Goal: Task Accomplishment & Management: Complete application form

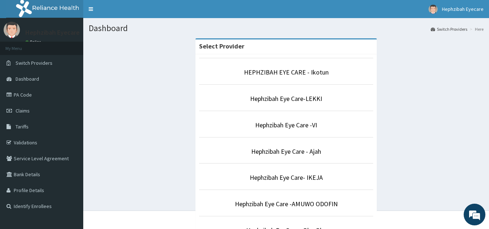
scroll to position [200, 0]
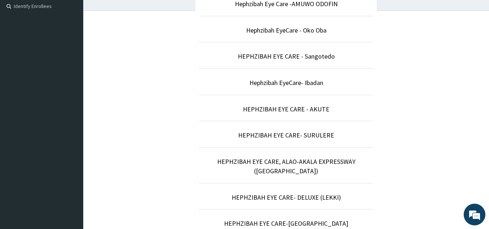
click at [314, 140] on p "HEPHZIBAH EYE CARE- SURULERE" at bounding box center [286, 135] width 174 height 9
click at [305, 137] on link "HEPHZIBAH EYE CARE- SURULERE" at bounding box center [286, 135] width 96 height 8
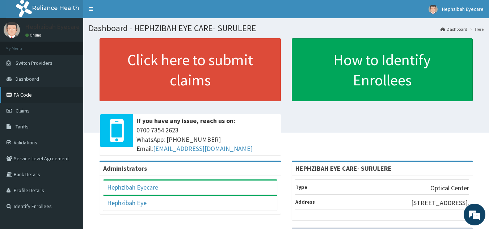
click at [26, 96] on link "PA Code" at bounding box center [41, 95] width 83 height 16
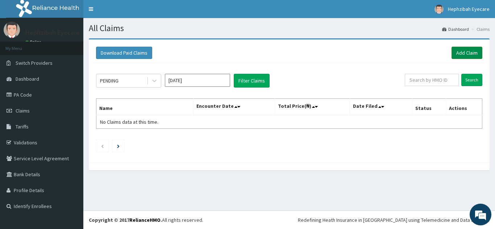
click at [463, 54] on link "Add Claim" at bounding box center [466, 53] width 31 height 12
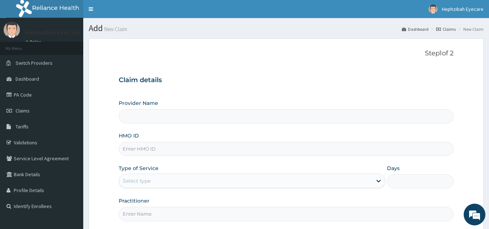
type input "HEPHZIBAH EYE CARE- SURULERE"
drag, startPoint x: 352, startPoint y: 142, endPoint x: 349, endPoint y: 151, distance: 8.8
click at [349, 151] on input "HMO ID" at bounding box center [286, 149] width 335 height 14
type input "ASS/10009/A"
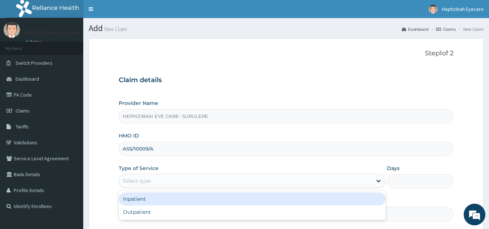
click at [358, 180] on div "Select type" at bounding box center [245, 181] width 253 height 12
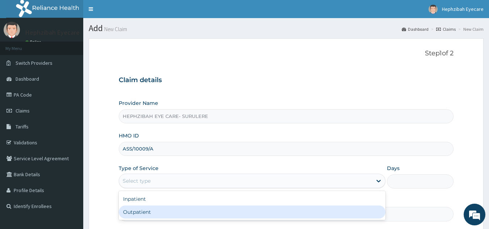
click at [297, 220] on div "Inpatient Outpatient" at bounding box center [252, 205] width 267 height 29
click at [366, 219] on div "Inpatient Outpatient" at bounding box center [252, 205] width 267 height 29
click at [356, 213] on div "Outpatient" at bounding box center [252, 212] width 267 height 13
type input "1"
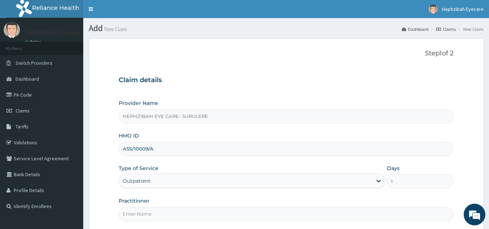
scroll to position [68, 0]
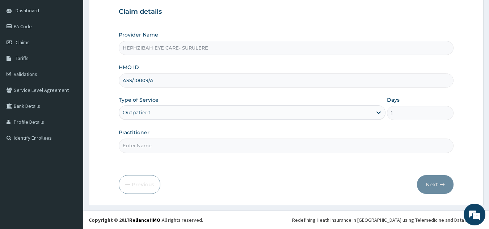
click at [334, 146] on input "Practitioner" at bounding box center [286, 146] width 335 height 14
type input "DR ANDY"
click at [432, 180] on button "Next" at bounding box center [435, 184] width 37 height 19
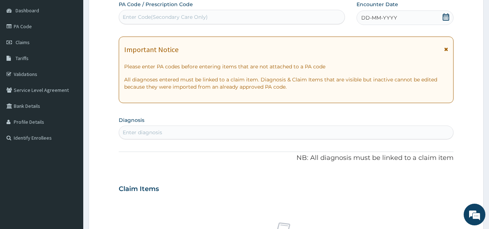
click at [267, 23] on div "Enter Code(Secondary Care Only)" at bounding box center [232, 17] width 226 height 12
click at [259, 18] on div "Enter Code(Secondary Care Only)" at bounding box center [232, 17] width 226 height 12
type input "PA/450113"
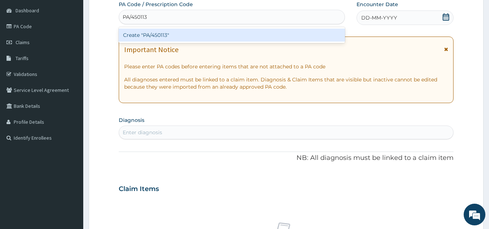
click at [241, 34] on div "Create "PA/450113"" at bounding box center [232, 35] width 227 height 13
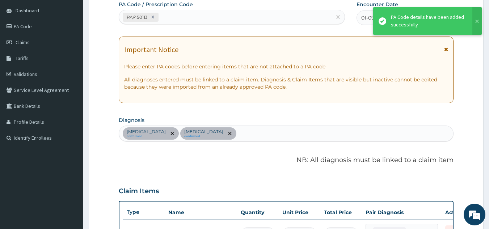
scroll to position [293, 0]
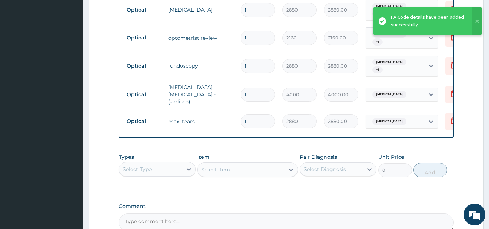
click at [305, 193] on div "PA Code / Prescription Code PA/450113 Encounter Date 01-09-2025 Important Notic…" at bounding box center [286, 4] width 335 height 456
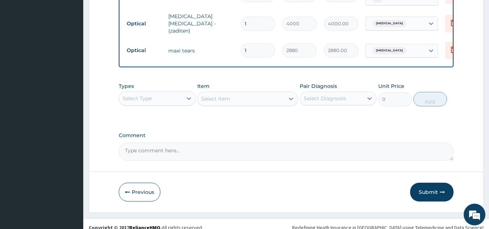
scroll to position [370, 0]
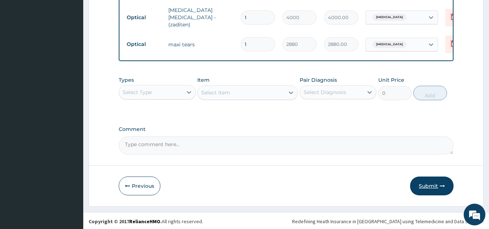
click at [425, 181] on button "Submit" at bounding box center [431, 186] width 43 height 19
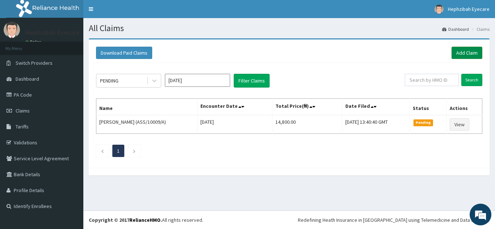
click at [457, 54] on link "Add Claim" at bounding box center [466, 53] width 31 height 12
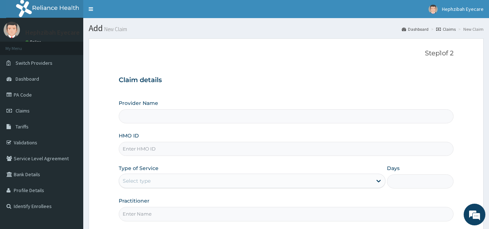
click at [257, 151] on input "HMO ID" at bounding box center [286, 149] width 335 height 14
type input "HEPHZIBAH EYE CARE- SURULERE"
type input "EIS/10094/A"
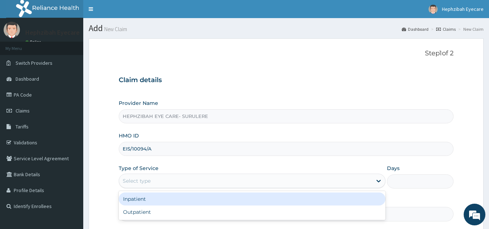
click at [268, 183] on div "Select type" at bounding box center [245, 181] width 253 height 12
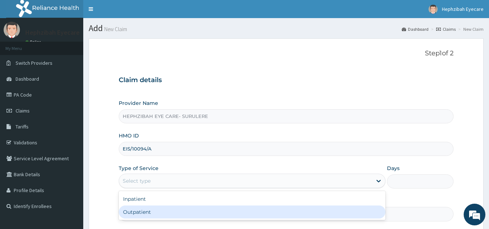
click at [257, 217] on div "Outpatient" at bounding box center [252, 212] width 267 height 13
type input "1"
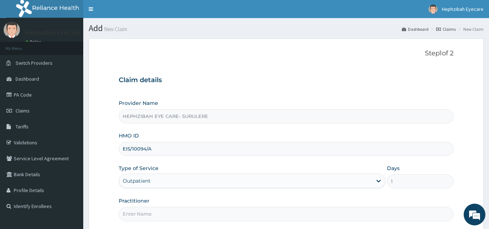
click at [257, 217] on input "Practitioner" at bounding box center [286, 214] width 335 height 14
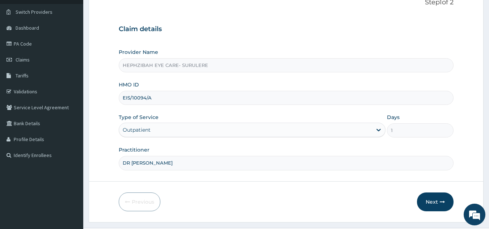
scroll to position [68, 0]
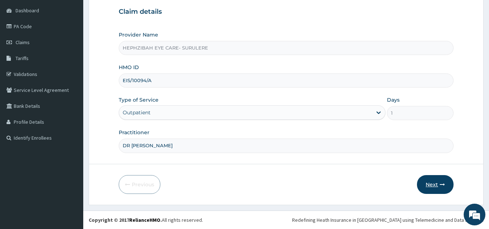
type input "DR [PERSON_NAME]"
click at [431, 188] on button "Next" at bounding box center [435, 184] width 37 height 19
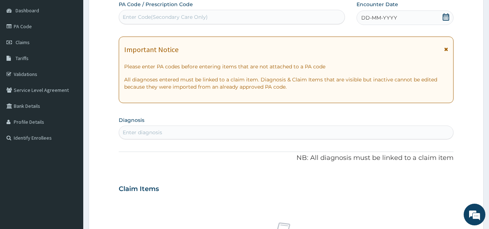
click at [243, 14] on div "Enter Code(Secondary Care Only)" at bounding box center [232, 17] width 226 height 12
type input "PA/CB77BC"
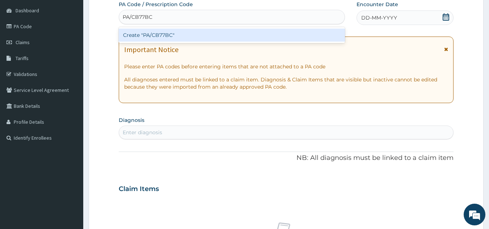
click at [222, 32] on div "Create "PA/CB77BC"" at bounding box center [232, 35] width 227 height 13
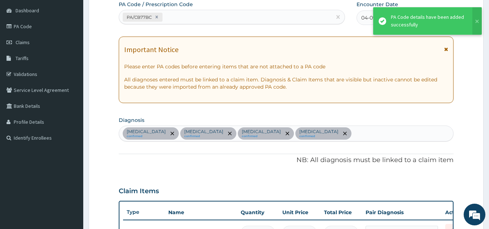
scroll to position [337, 0]
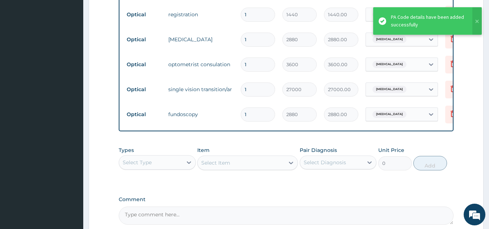
click at [211, 110] on td "fundoscopy" at bounding box center [201, 114] width 72 height 14
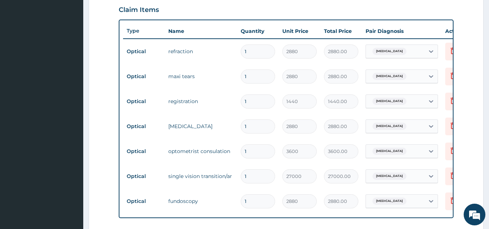
scroll to position [264, 0]
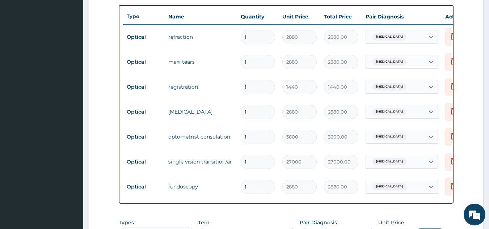
click at [472, 69] on form "Step 2 of 2 PA Code / Prescription Code PA/CB77BC Encounter Date 04-09-2025 Imp…" at bounding box center [286, 61] width 395 height 575
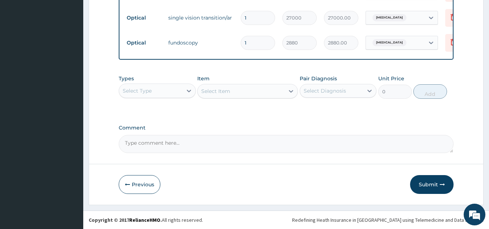
scroll to position [414, 0]
click at [212, 143] on textarea "Comment" at bounding box center [286, 144] width 335 height 18
type textarea "LENS AND FRAME AT 15000"
click at [418, 180] on button "Submit" at bounding box center [431, 184] width 43 height 19
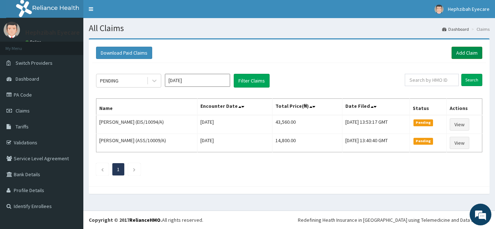
click at [454, 52] on link "Add Claim" at bounding box center [466, 53] width 31 height 12
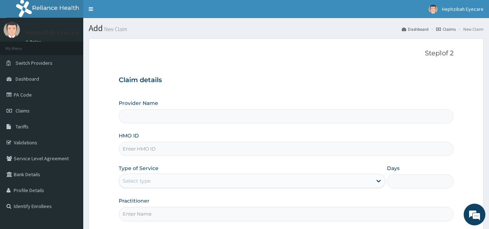
click at [255, 151] on input "HMO ID" at bounding box center [286, 149] width 335 height 14
type input "HEPHZIBAH EYE CARE- SURULERE"
type input "LTI/10279/A"
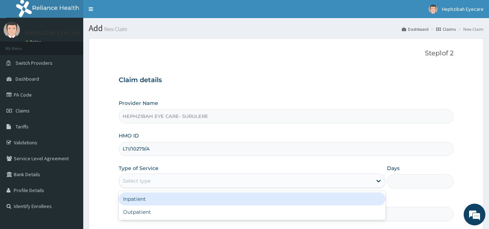
click at [212, 182] on div "Select type" at bounding box center [245, 181] width 253 height 12
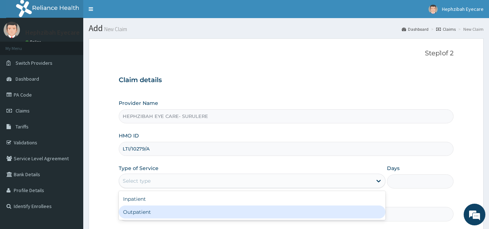
click at [178, 209] on div "Outpatient" at bounding box center [252, 212] width 267 height 13
type input "1"
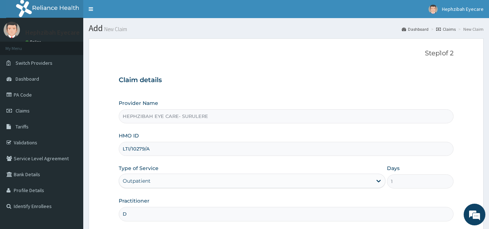
click at [207, 214] on input "D" at bounding box center [286, 214] width 335 height 14
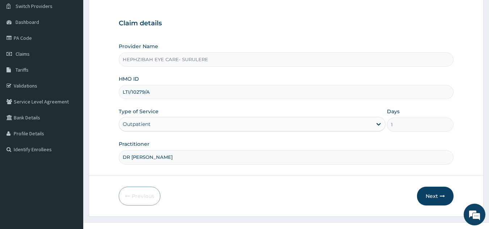
scroll to position [68, 0]
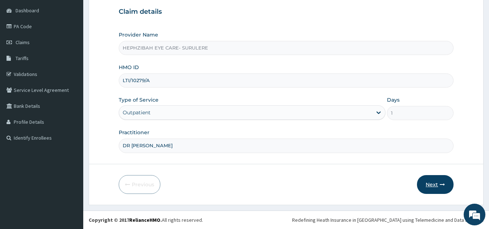
type input "DR [PERSON_NAME]"
click at [439, 185] on button "Next" at bounding box center [435, 184] width 37 height 19
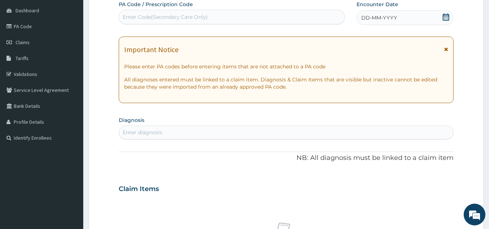
click at [352, 118] on section "Diagnosis Enter diagnosis" at bounding box center [286, 127] width 335 height 25
click at [253, 12] on div "Enter Code(Secondary Care Only)" at bounding box center [232, 17] width 226 height 12
type input "PA/B879F0"
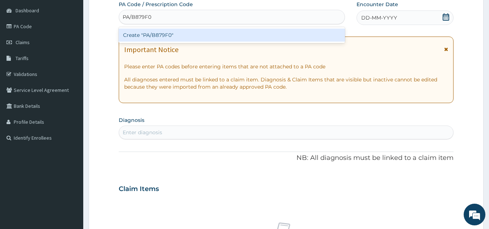
click at [239, 36] on div "Create "PA/B879F0"" at bounding box center [232, 35] width 227 height 13
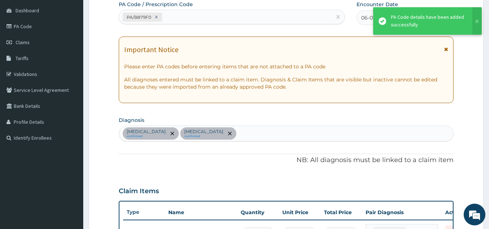
scroll to position [312, 0]
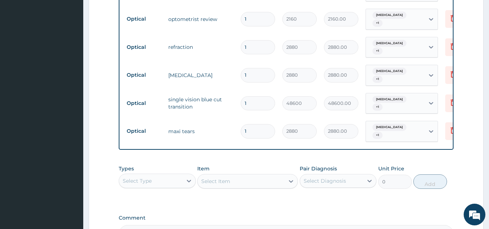
click at [214, 51] on tr "Optical refraction 1 2880 2880.00 [MEDICAL_DATA] + 1 Delete" at bounding box center [300, 47] width 355 height 28
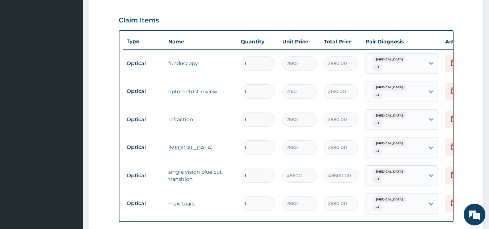
scroll to position [389, 0]
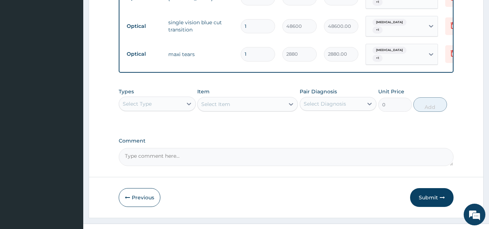
click at [248, 148] on textarea "Comment" at bounding box center [286, 157] width 335 height 18
type textarea "LENS AND FRAME AT 30,000"
click at [421, 188] on button "Submit" at bounding box center [431, 197] width 43 height 19
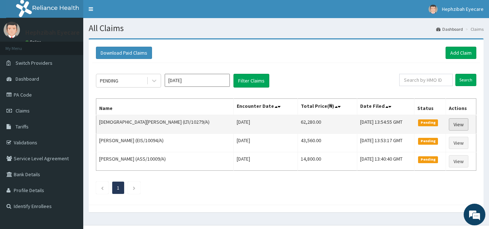
click at [450, 121] on link "View" at bounding box center [459, 124] width 20 height 12
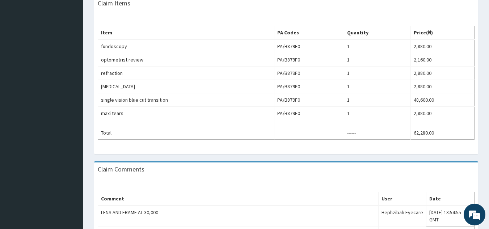
scroll to position [17, 0]
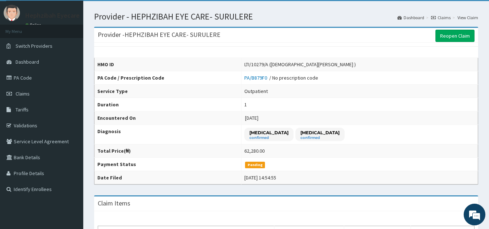
click at [440, 16] on link "Claims" at bounding box center [441, 17] width 20 height 6
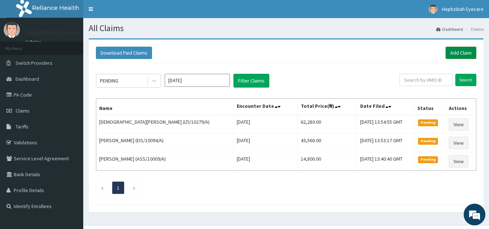
click at [452, 53] on link "Add Claim" at bounding box center [461, 53] width 31 height 12
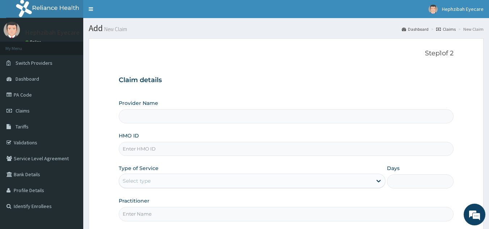
type input "HEPHZIBAH EYE CARE- SURULERE"
click at [272, 147] on input "HMO ID" at bounding box center [286, 149] width 335 height 14
type input "KSB/10238/A"
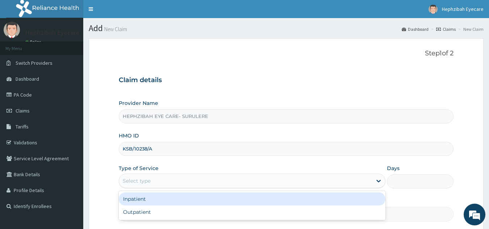
click at [267, 181] on div "Select type" at bounding box center [245, 181] width 253 height 12
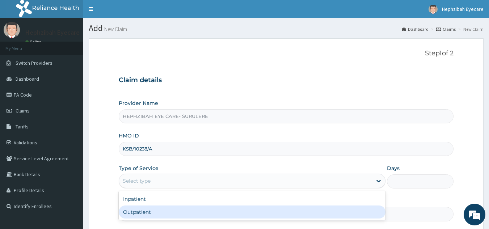
click at [239, 213] on div "Outpatient" at bounding box center [252, 212] width 267 height 13
type input "1"
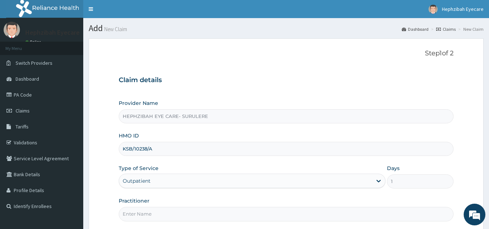
click at [231, 215] on input "Practitioner" at bounding box center [286, 214] width 335 height 14
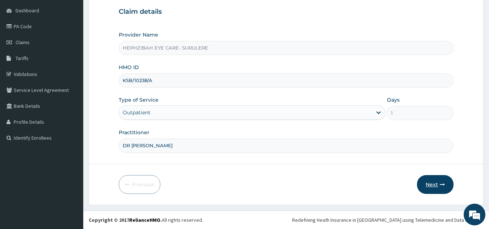
type input "DR ANDY"
click at [442, 187] on icon "button" at bounding box center [442, 184] width 5 height 5
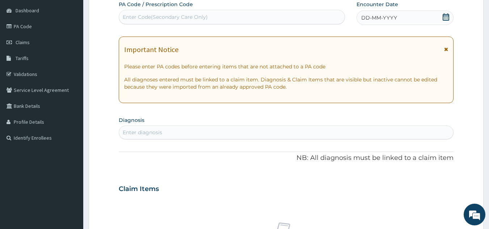
click at [230, 22] on div "Enter Code(Secondary Care Only)" at bounding box center [232, 17] width 226 height 12
type input "PA/A57735"
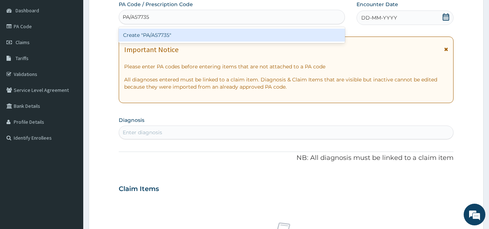
click at [202, 33] on div "Create "PA/A57735"" at bounding box center [232, 35] width 227 height 13
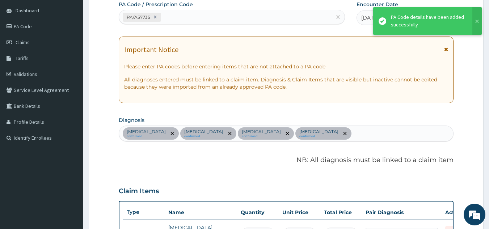
scroll to position [337, 0]
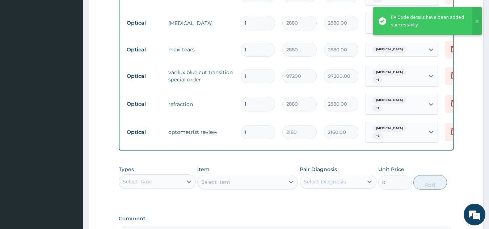
click at [214, 125] on td "optometrist review" at bounding box center [201, 132] width 72 height 14
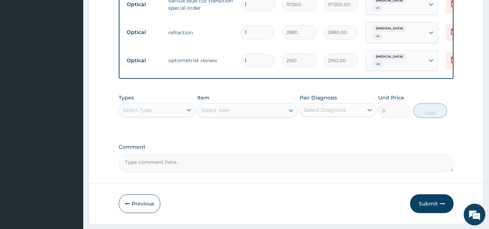
scroll to position [414, 0]
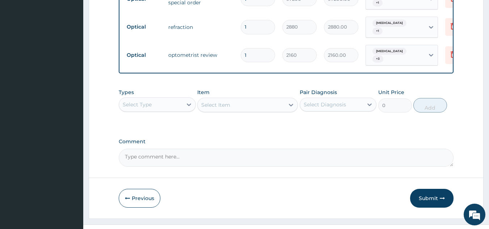
click at [179, 149] on textarea "Comment" at bounding box center [286, 158] width 335 height 18
type textarea "LENS AND FRAME APPROVED AT 35000"
click at [428, 189] on button "Submit" at bounding box center [431, 198] width 43 height 19
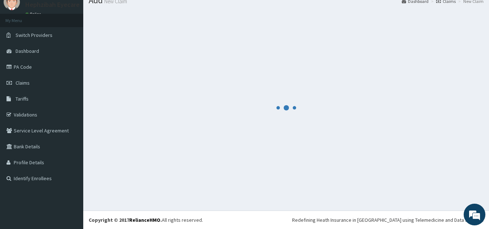
click at [428, 188] on div at bounding box center [286, 108] width 395 height 195
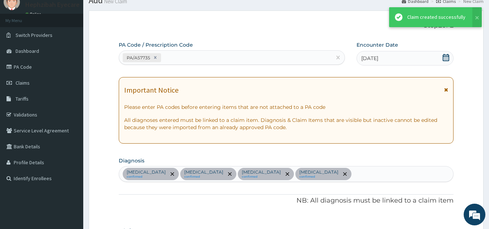
scroll to position [414, 0]
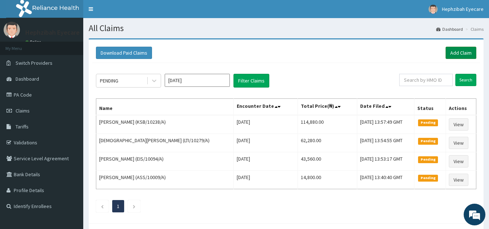
click at [460, 50] on link "Add Claim" at bounding box center [461, 53] width 31 height 12
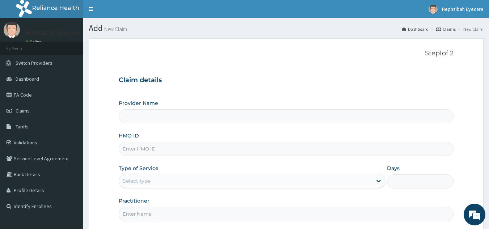
click at [196, 149] on input "HMO ID" at bounding box center [286, 149] width 335 height 14
type input "HEPHZIBAH EYE CARE- SURULERE"
type input "PHT/10029/A"
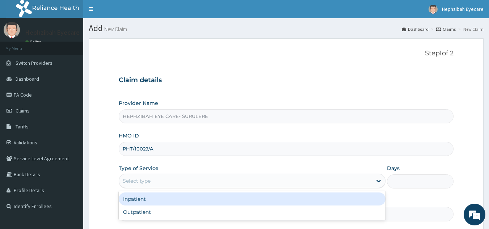
click at [192, 182] on div "Select type" at bounding box center [245, 181] width 253 height 12
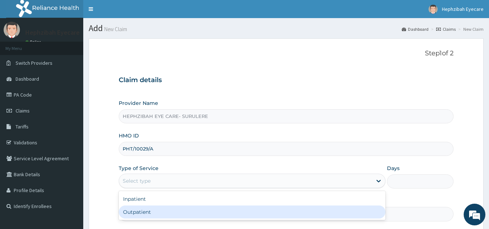
click at [180, 213] on div "Outpatient" at bounding box center [252, 212] width 267 height 13
type input "1"
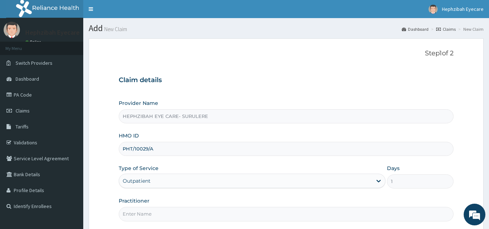
click at [198, 214] on input "Practitioner" at bounding box center [286, 214] width 335 height 14
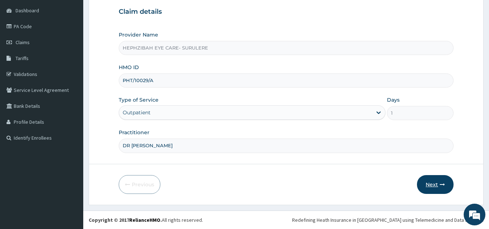
type input "DR ANDY"
click at [431, 183] on button "Next" at bounding box center [435, 184] width 37 height 19
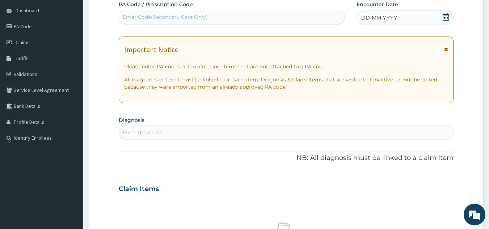
click at [270, 18] on div "Enter Code(Secondary Care Only)" at bounding box center [232, 17] width 226 height 12
type input "PA/5BF168"
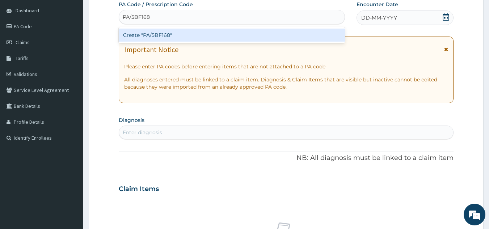
click at [247, 34] on div "Create "PA/5BF168"" at bounding box center [232, 35] width 227 height 13
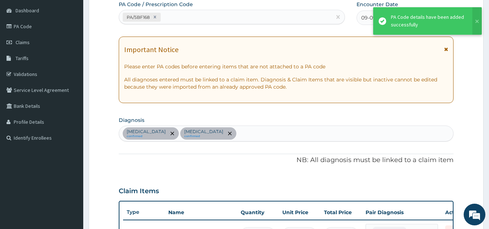
scroll to position [262, 0]
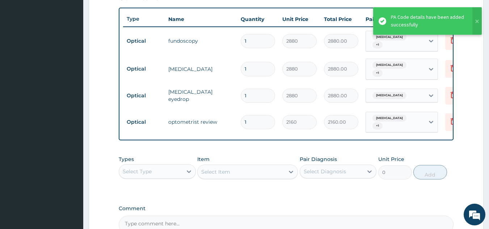
click at [257, 137] on div "Type Name Quantity Unit Price Total Price Pair Diagnosis Actions Optical fundos…" at bounding box center [286, 74] width 335 height 133
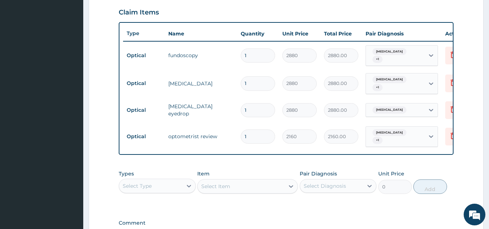
scroll to position [339, 0]
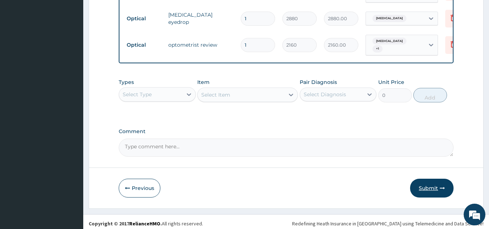
click at [432, 184] on button "Submit" at bounding box center [431, 188] width 43 height 19
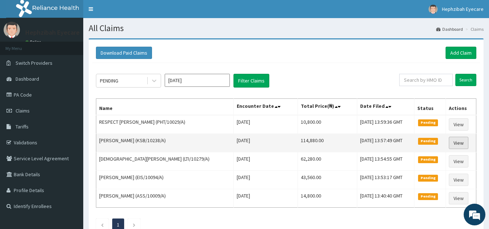
click at [457, 139] on link "View" at bounding box center [459, 143] width 20 height 12
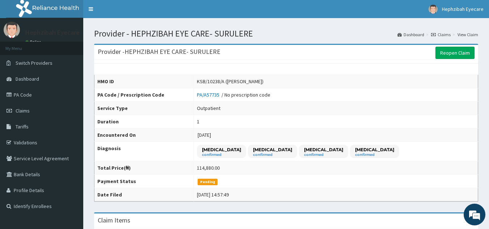
click at [415, 35] on link "Dashboard" at bounding box center [411, 35] width 27 height 6
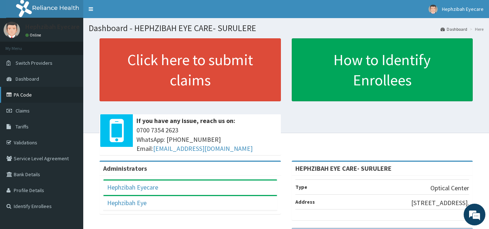
click at [26, 101] on link "PA Code" at bounding box center [41, 95] width 83 height 16
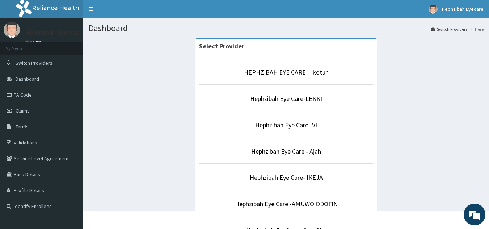
scroll to position [200, 0]
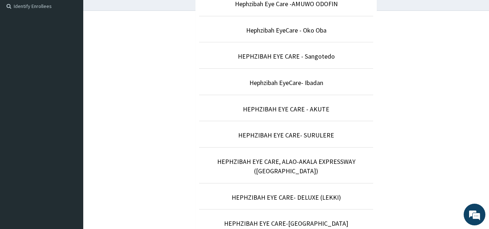
click at [334, 141] on li "HEPHZIBAH EYE CARE- SURULERE" at bounding box center [286, 134] width 174 height 27
click at [322, 140] on p "HEPHZIBAH EYE CARE- SURULERE" at bounding box center [286, 135] width 174 height 9
click at [290, 137] on link "HEPHZIBAH EYE CARE- SURULERE" at bounding box center [286, 135] width 96 height 8
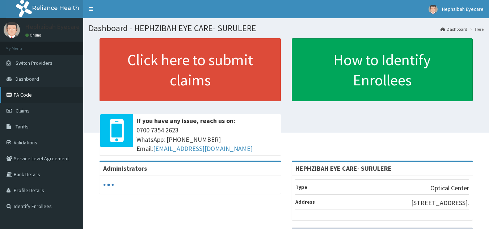
click at [29, 95] on link "PA Code" at bounding box center [41, 95] width 83 height 16
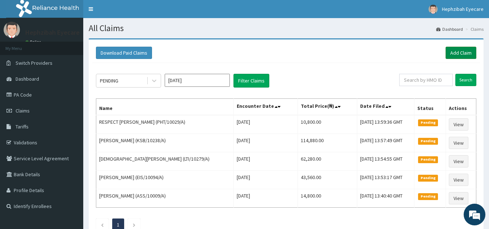
click at [464, 49] on link "Add Claim" at bounding box center [461, 53] width 31 height 12
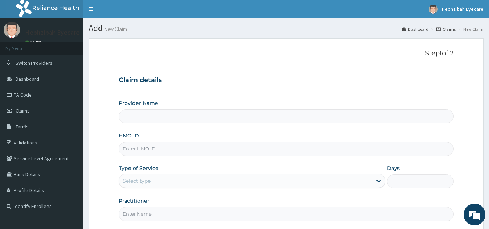
type input "HEPHZIBAH EYE CARE- SURULERE"
click at [322, 148] on input "HMO ID" at bounding box center [286, 149] width 335 height 14
type input "OVA/10001/E"
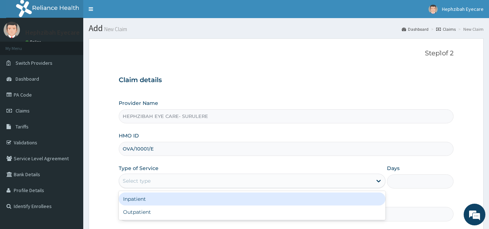
click at [313, 180] on div "Select type" at bounding box center [245, 181] width 253 height 12
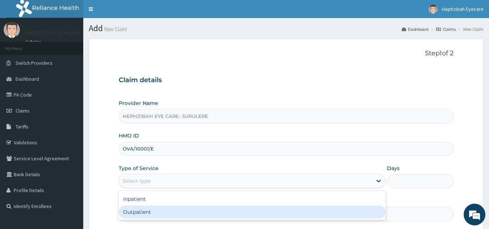
click at [243, 207] on div "Outpatient" at bounding box center [252, 212] width 267 height 13
type input "1"
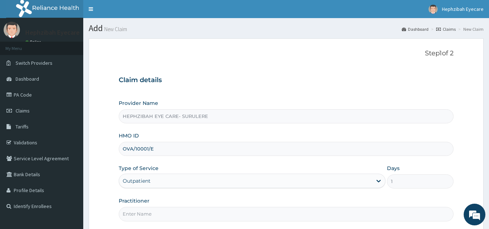
click at [238, 216] on input "Practitioner" at bounding box center [286, 214] width 335 height 14
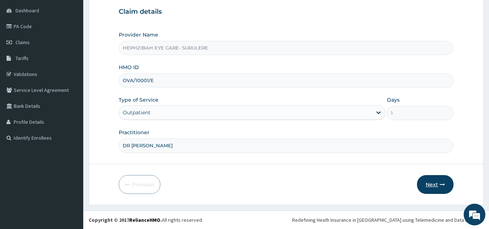
type input "DR ANDY"
click at [431, 187] on button "Next" at bounding box center [435, 184] width 37 height 19
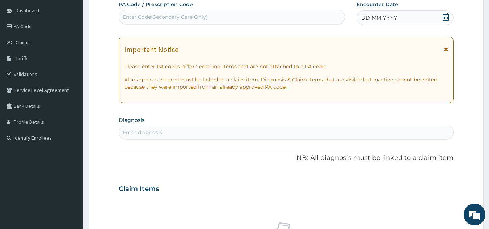
click at [271, 17] on div "Enter Code(Secondary Care Only)" at bounding box center [232, 17] width 226 height 12
type input "PA/A99DF9"
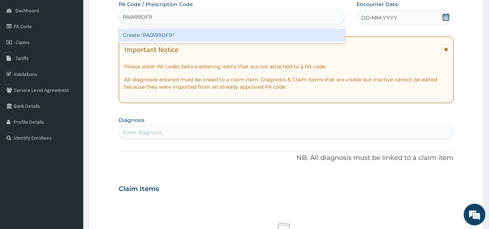
click at [252, 37] on div "Create "PA/A99DF9"" at bounding box center [232, 35] width 227 height 13
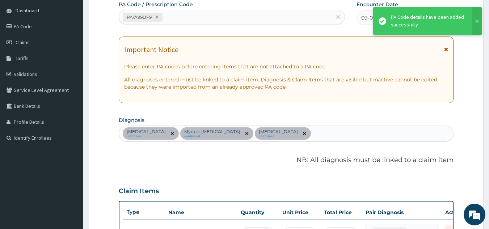
scroll to position [371, 0]
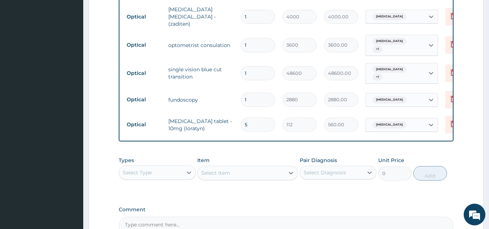
click at [202, 93] on td "fundoscopy" at bounding box center [201, 100] width 72 height 14
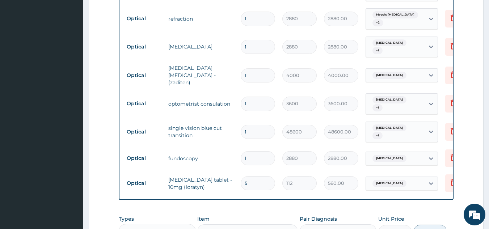
scroll to position [313, 0]
click at [230, 49] on td "[MEDICAL_DATA]" at bounding box center [201, 46] width 72 height 14
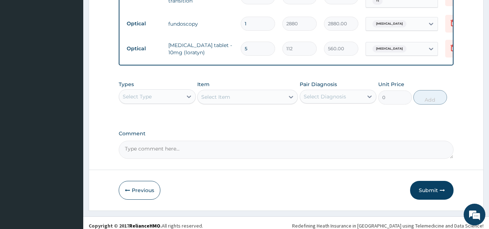
scroll to position [448, 0]
click at [181, 150] on textarea "Comment" at bounding box center [286, 149] width 335 height 18
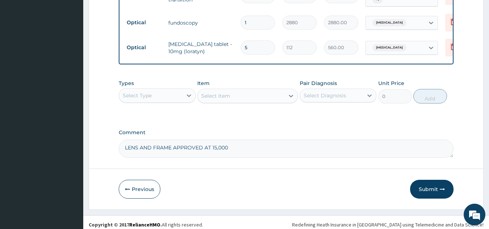
type textarea "LENS AND FRAME APPROVED AT 15,000"
click at [425, 187] on button "Submit" at bounding box center [431, 189] width 43 height 19
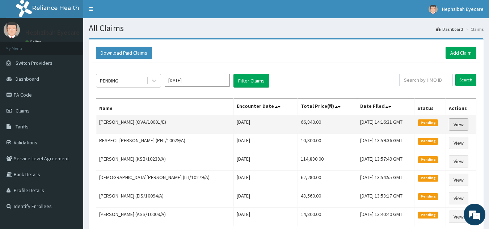
click at [454, 124] on link "View" at bounding box center [459, 124] width 20 height 12
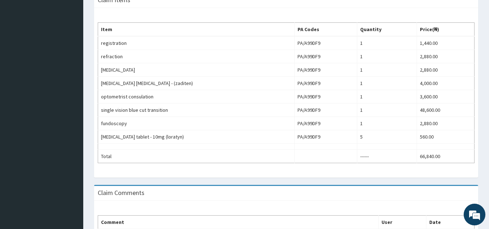
scroll to position [20, 0]
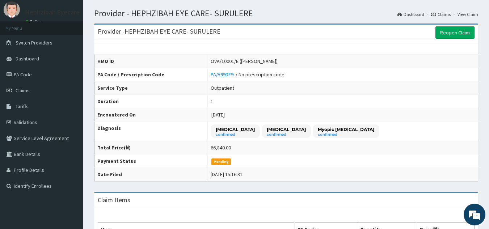
click at [441, 14] on link "Claims" at bounding box center [441, 14] width 20 height 6
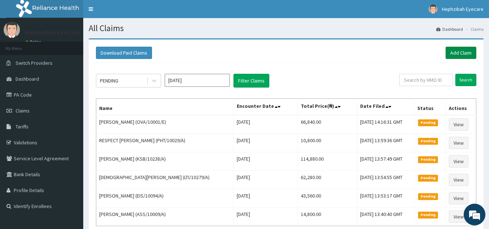
click at [461, 50] on link "Add Claim" at bounding box center [461, 53] width 31 height 12
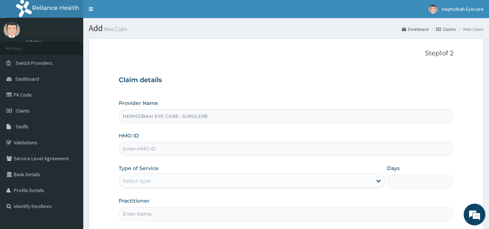
type input "HEPHZIBAH EYE CARE- SURULERE"
click at [323, 161] on div "Provider Name HEPHZIBAH EYE CARE- SURULERE HMO ID Type of Service Select type D…" at bounding box center [286, 161] width 335 height 122
click at [303, 151] on input "HMO ID" at bounding box center [286, 149] width 335 height 14
click at [236, 152] on input "HMO ID" at bounding box center [286, 149] width 335 height 14
type input "OVA/10001/D"
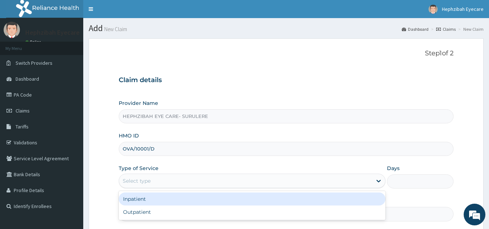
click at [233, 185] on div "Select type" at bounding box center [245, 181] width 253 height 12
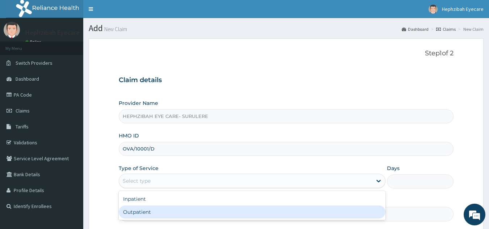
click at [193, 211] on div "Outpatient" at bounding box center [252, 212] width 267 height 13
type input "1"
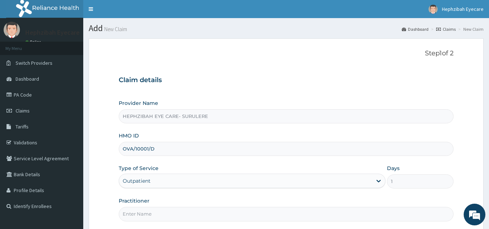
click at [194, 217] on input "Practitioner" at bounding box center [286, 214] width 335 height 14
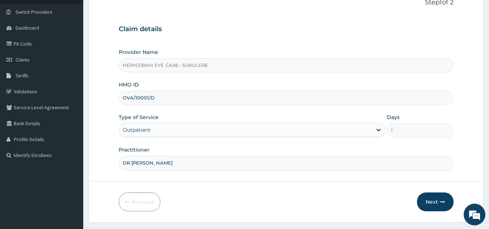
scroll to position [68, 0]
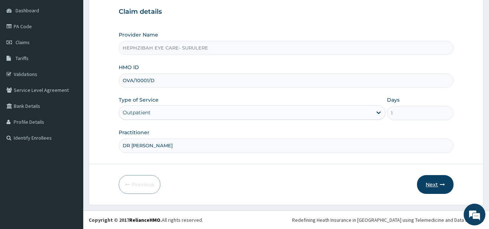
type input "DR ANDY"
click at [432, 182] on button "Next" at bounding box center [435, 184] width 37 height 19
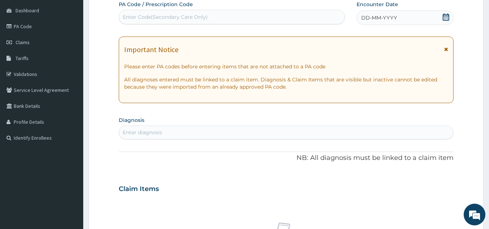
click at [261, 22] on div "Enter Code(Secondary Care Only)" at bounding box center [232, 17] width 226 height 12
type input "P"
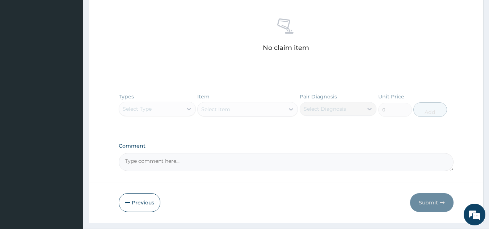
scroll to position [291, 0]
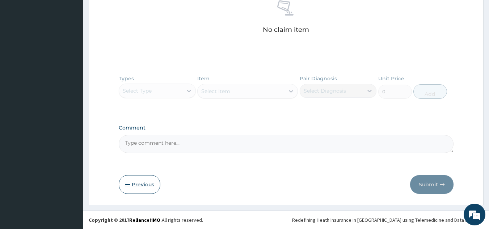
click at [143, 186] on button "Previous" at bounding box center [140, 184] width 42 height 19
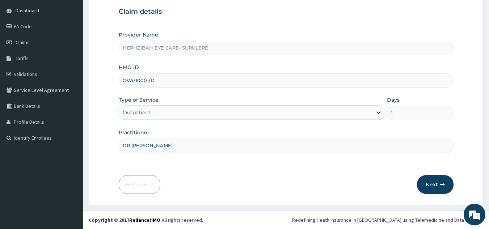
scroll to position [68, 0]
click at [160, 84] on input "OVA/10001/D" at bounding box center [286, 81] width 335 height 14
type input "OVA/10001/B"
click at [426, 188] on button "Next" at bounding box center [435, 184] width 37 height 19
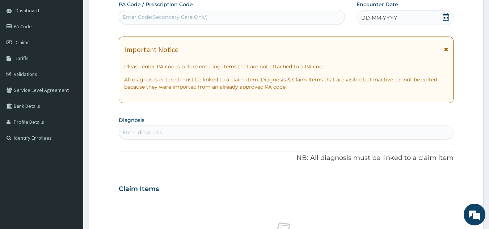
click at [244, 20] on div "Enter Code(Secondary Care Only)" at bounding box center [232, 17] width 226 height 12
type input "PA/CDC804"
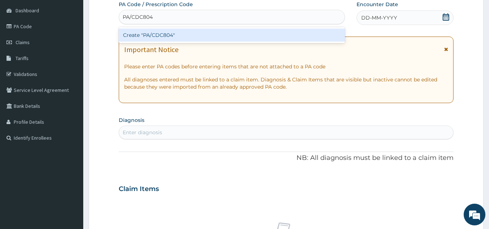
click at [229, 39] on div "Create "PA/CDC804"" at bounding box center [232, 35] width 227 height 13
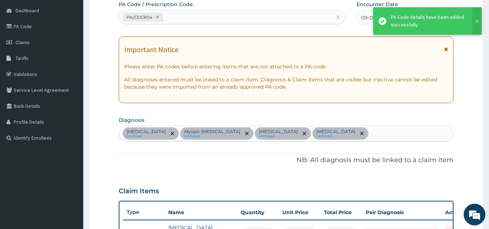
scroll to position [365, 0]
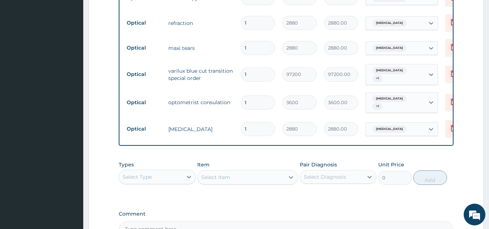
scroll to position [442, 0]
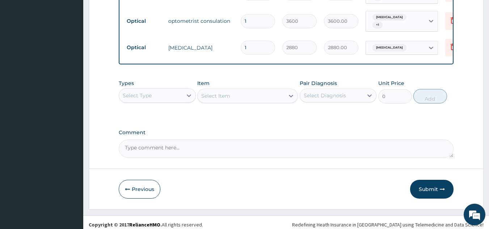
click at [139, 147] on textarea "Comment" at bounding box center [286, 149] width 335 height 18
type textarea "LENS AND FRAME APPROVED AT 15,000"
click at [438, 183] on button "Submit" at bounding box center [431, 189] width 43 height 19
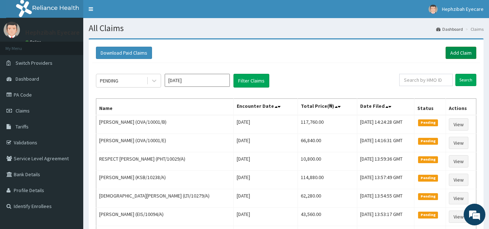
click at [458, 55] on link "Add Claim" at bounding box center [461, 53] width 31 height 12
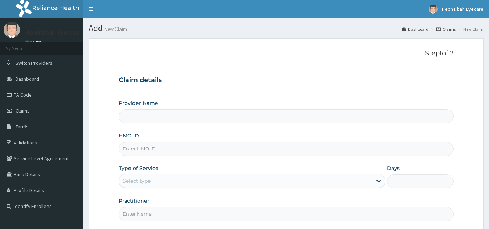
type input "HEPHZIBAH EYE CARE- SURULERE"
click at [188, 149] on input "HMO ID" at bounding box center [286, 149] width 335 height 14
type input "OVA/10001/D"
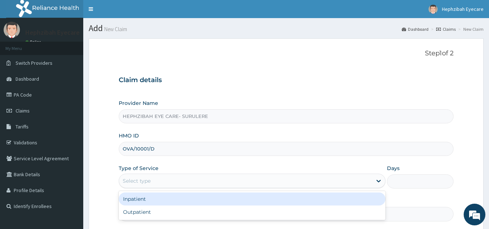
click at [180, 184] on div "Select type" at bounding box center [245, 181] width 253 height 12
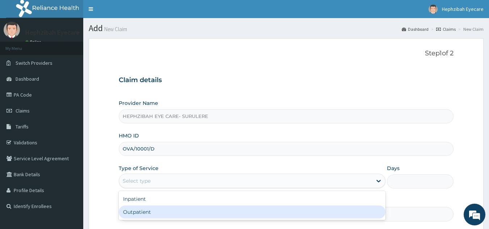
click at [163, 216] on div "Outpatient" at bounding box center [252, 212] width 267 height 13
type input "1"
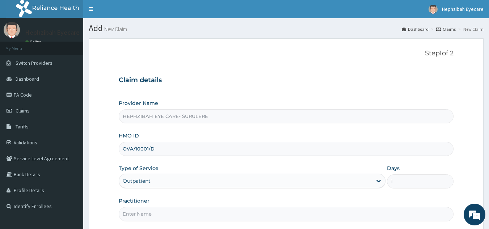
click at [189, 215] on input "Practitioner" at bounding box center [286, 214] width 335 height 14
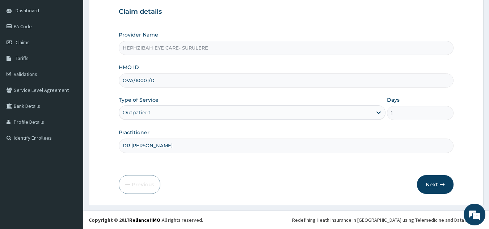
type input "DR [PERSON_NAME]"
click at [433, 185] on button "Next" at bounding box center [435, 184] width 37 height 19
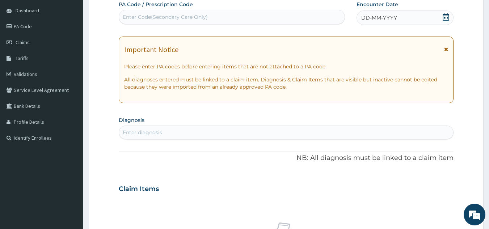
click at [253, 22] on div "Enter Code(Secondary Care Only)" at bounding box center [232, 17] width 226 height 12
type input "PA/2C864A"
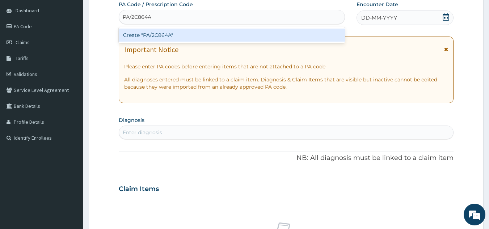
click at [236, 36] on div "Create "PA/2C864A"" at bounding box center [232, 35] width 227 height 13
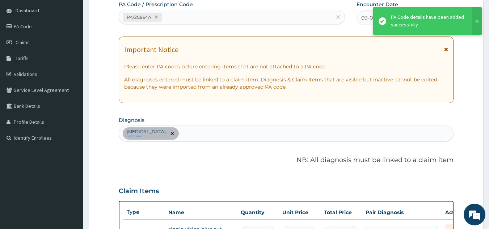
scroll to position [312, 0]
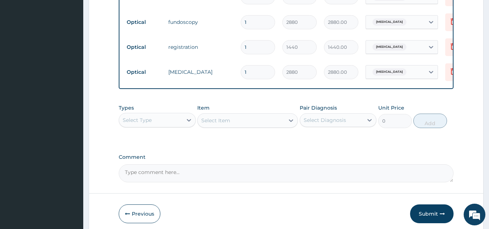
scroll to position [355, 0]
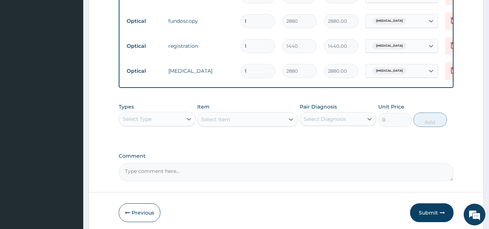
click at [180, 181] on textarea "Comment" at bounding box center [286, 172] width 335 height 18
type textarea "LENS AND FRAME APPROVED AT 15,000"
click at [428, 219] on button "Submit" at bounding box center [431, 213] width 43 height 19
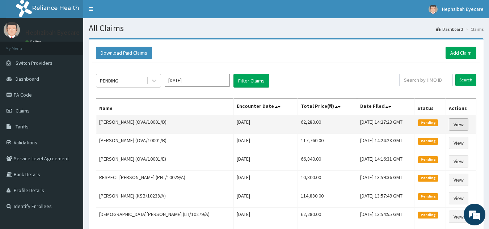
click at [454, 126] on link "View" at bounding box center [459, 124] width 20 height 12
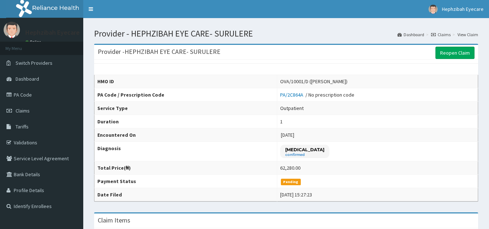
click at [402, 169] on td "62,280.00" at bounding box center [377, 167] width 201 height 13
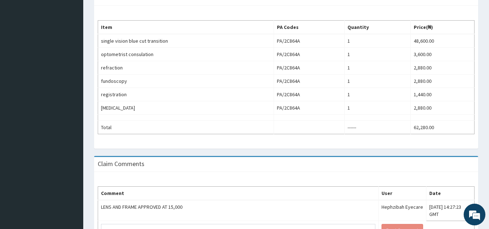
scroll to position [22, 0]
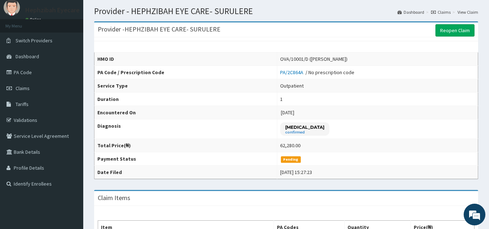
click at [442, 10] on link "Claims" at bounding box center [441, 12] width 20 height 6
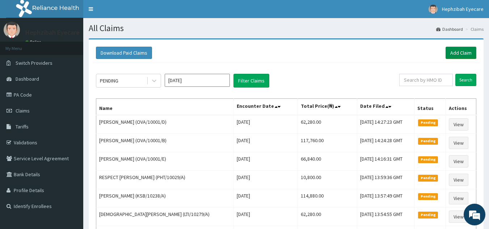
click at [461, 57] on link "Add Claim" at bounding box center [461, 53] width 31 height 12
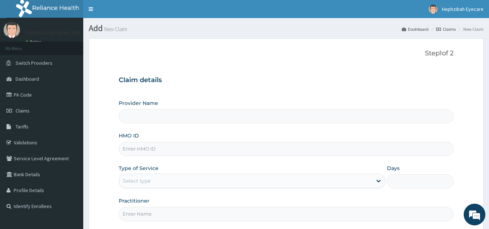
type input "HEPHZIBAH EYE CARE- SURULERE"
click at [194, 150] on input "HMO ID" at bounding box center [286, 149] width 335 height 14
type input "PA/5EE76A"
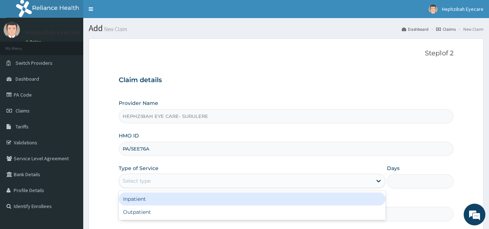
click at [128, 184] on div "Select type" at bounding box center [137, 180] width 28 height 7
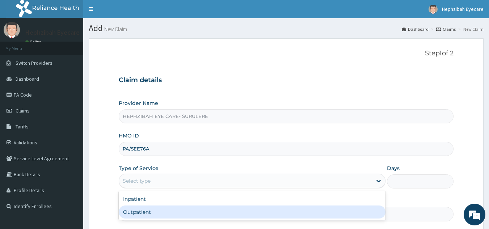
click at [146, 215] on div "Outpatient" at bounding box center [252, 212] width 267 height 13
type input "1"
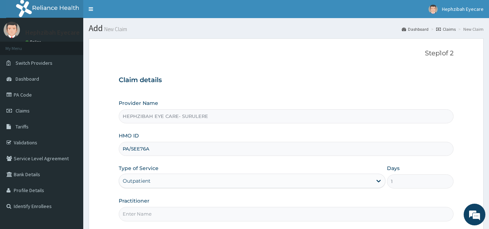
click at [276, 210] on input "Practitioner" at bounding box center [286, 214] width 335 height 14
type input "DR [PERSON_NAME]"
click at [488, 180] on section "Step 1 of 2 Claim details Provider Name HEPHZIBAH EYE CARE- SURULERE HMO ID PA/…" at bounding box center [286, 156] width 406 height 246
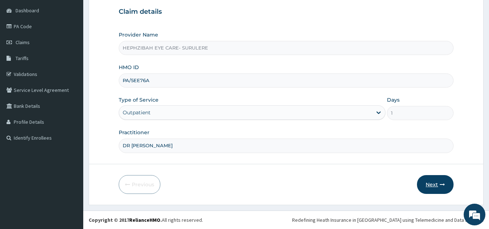
click at [433, 190] on button "Next" at bounding box center [435, 184] width 37 height 19
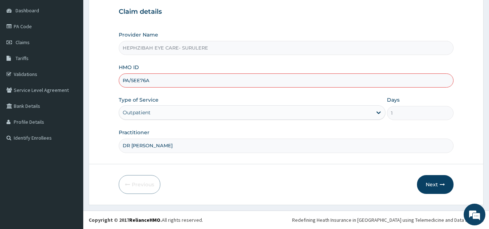
click at [151, 82] on input "PA/5EE76A" at bounding box center [286, 81] width 335 height 14
type input "P"
type input "CMG/10081/D"
click at [213, 140] on input "DR [PERSON_NAME]" at bounding box center [286, 146] width 335 height 14
click at [434, 180] on button "Next" at bounding box center [435, 184] width 37 height 19
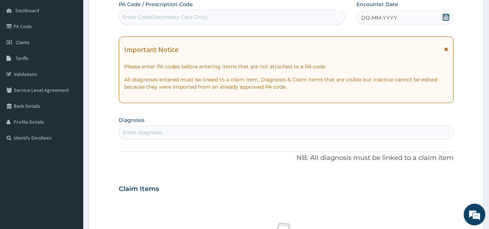
click at [240, 18] on div "Enter Code(Secondary Care Only)" at bounding box center [232, 17] width 226 height 12
type input "PA/5EE76A"
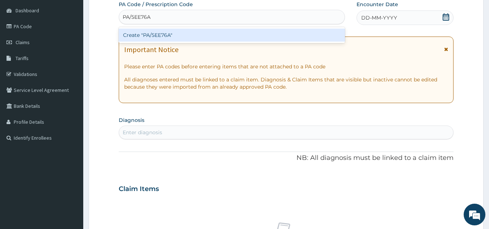
click at [228, 39] on div "Create "PA/5EE76A"" at bounding box center [232, 35] width 227 height 13
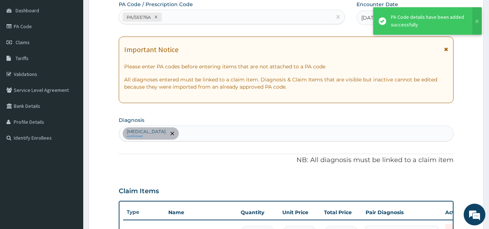
scroll to position [312, 0]
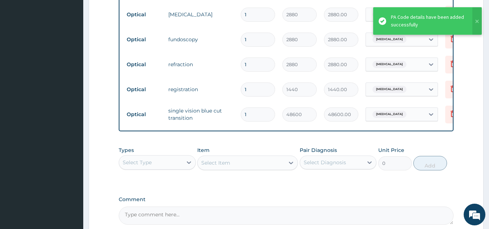
click at [465, 91] on form "Step 2 of 2 PA Code / Prescription Code PA/5EE76A Encounter Date 10-09-2025 Imp…" at bounding box center [286, 2] width 395 height 550
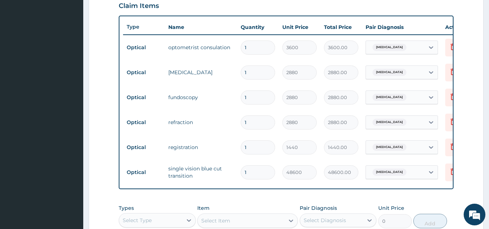
scroll to position [0, 28]
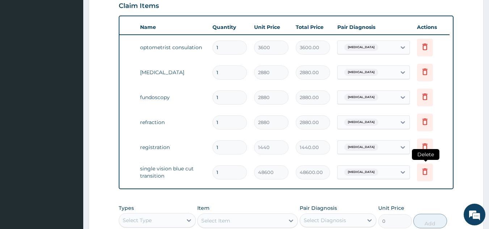
click at [427, 177] on icon at bounding box center [425, 173] width 16 height 18
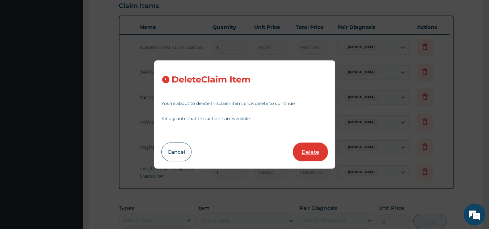
click at [316, 154] on button "Delete" at bounding box center [310, 152] width 35 height 19
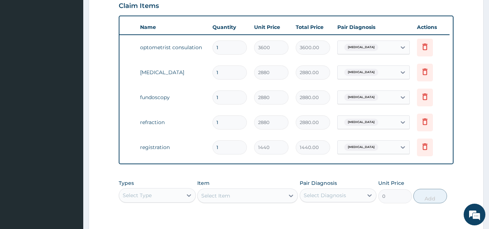
scroll to position [364, 0]
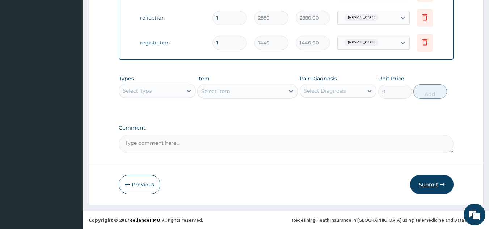
click at [432, 183] on button "Submit" at bounding box center [431, 184] width 43 height 19
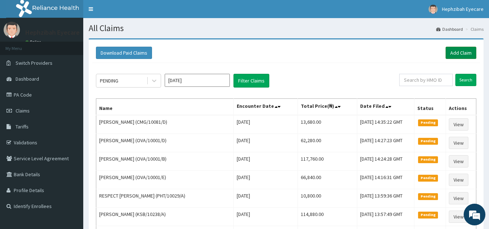
click at [463, 52] on link "Add Claim" at bounding box center [461, 53] width 31 height 12
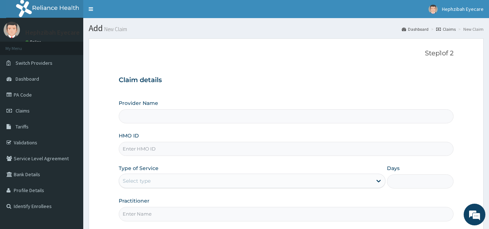
click at [206, 147] on input "HMO ID" at bounding box center [286, 149] width 335 height 14
type input "HEPHZIBAH EYE CARE- SURULERE"
type input "s"
type input "SET/10004/A"
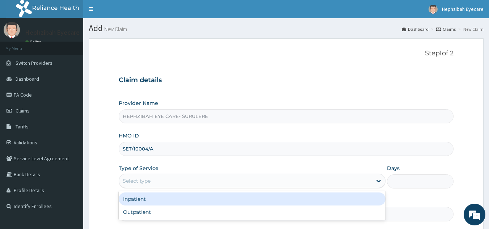
click at [196, 180] on div "Select type" at bounding box center [245, 181] width 253 height 12
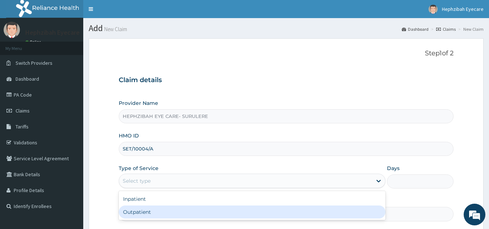
click at [163, 215] on div "Outpatient" at bounding box center [252, 212] width 267 height 13
type input "1"
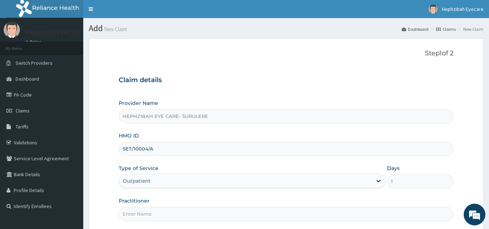
click at [163, 215] on input "Practitioner" at bounding box center [286, 214] width 335 height 14
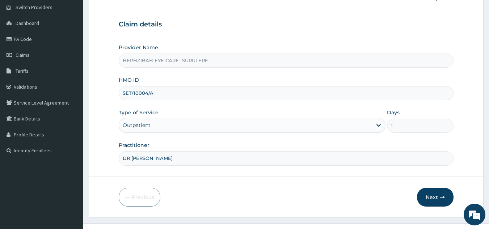
scroll to position [68, 0]
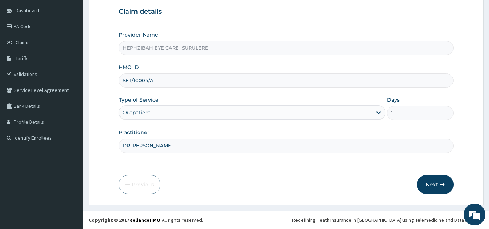
type input "DR [PERSON_NAME]"
click at [432, 183] on button "Next" at bounding box center [435, 184] width 37 height 19
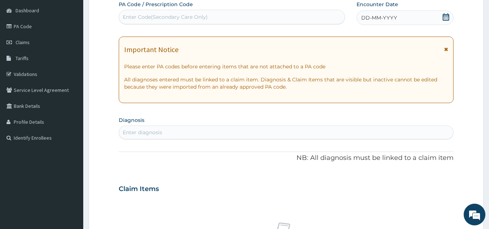
click at [232, 13] on div "Enter Code(Secondary Care Only)" at bounding box center [232, 17] width 226 height 12
type input "PA/F4A493"
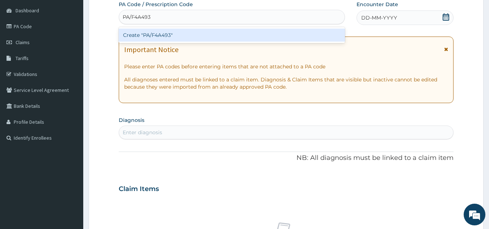
click at [243, 38] on div "Create "PA/F4A493"" at bounding box center [232, 35] width 227 height 13
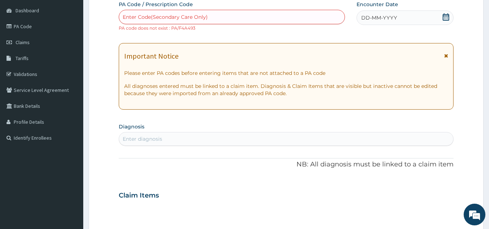
click at [209, 14] on div "Enter Code(Secondary Care Only)" at bounding box center [232, 17] width 226 height 12
click at [373, 14] on span "DD-MM-YYYY" at bounding box center [379, 17] width 36 height 7
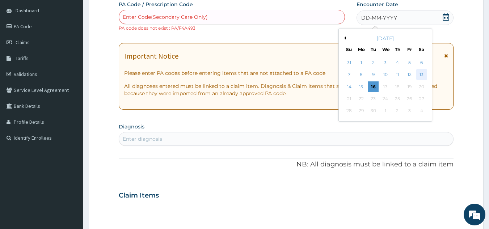
click at [425, 70] on div "13" at bounding box center [421, 75] width 11 height 11
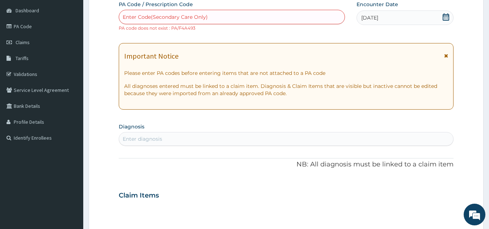
click at [319, 22] on div "Enter Code(Secondary Care Only)" at bounding box center [232, 17] width 226 height 12
click at [488, 14] on section "Step 2 of 2 PA Code / Prescription Code Enter Code(Secondary Care Only) PA code…" at bounding box center [286, 202] width 406 height 475
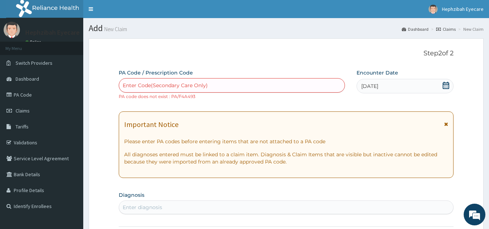
click at [448, 30] on link "Claims" at bounding box center [446, 29] width 20 height 6
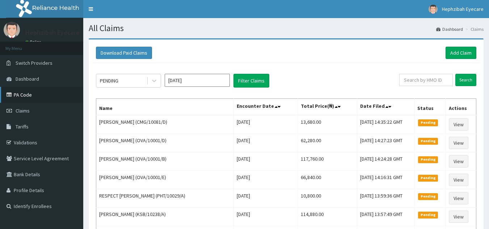
click at [21, 95] on link "PA Code" at bounding box center [41, 95] width 83 height 16
click at [457, 53] on link "Add Claim" at bounding box center [461, 53] width 31 height 12
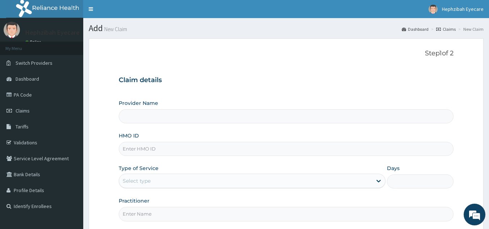
click at [204, 143] on input "HMO ID" at bounding box center [286, 149] width 335 height 14
type input "HEPHZIBAH EYE CARE- SURULERE"
type input "P"
type input "SET/10004/A"
click at [188, 179] on div "Select type" at bounding box center [245, 181] width 253 height 12
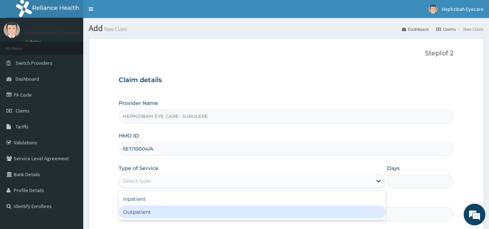
click at [179, 212] on div "Outpatient" at bounding box center [252, 212] width 267 height 13
type input "1"
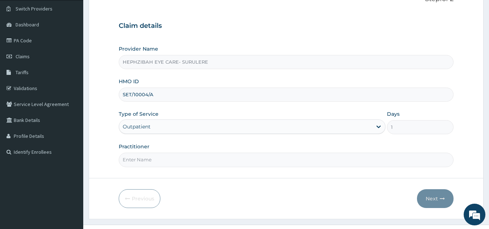
scroll to position [68, 0]
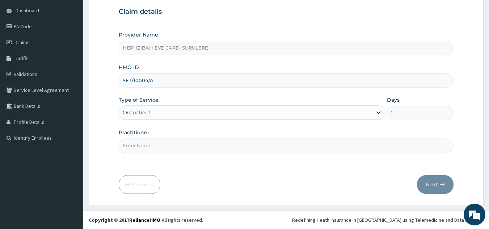
click at [231, 150] on input "Practitioner" at bounding box center [286, 146] width 335 height 14
type input "P"
type input "DR ANDY"
click at [433, 188] on button "Next" at bounding box center [435, 184] width 37 height 19
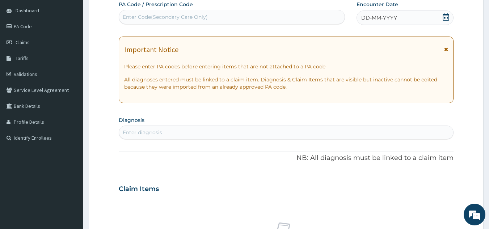
click at [213, 14] on div "Enter Code(Secondary Care Only)" at bounding box center [232, 17] width 226 height 12
type input "PA/F4A49E"
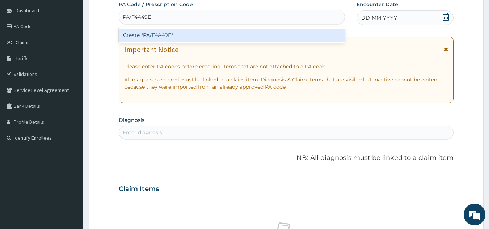
click at [196, 35] on div "Create "PA/F4A49E"" at bounding box center [232, 35] width 227 height 13
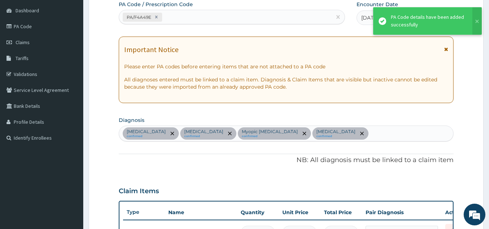
scroll to position [337, 0]
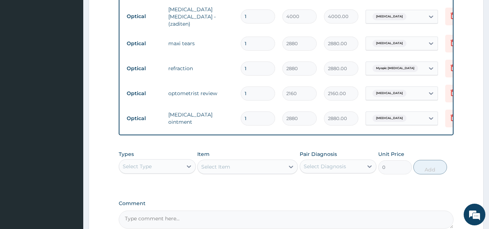
click at [202, 81] on tr "Optical optometrist review 1 2160 2160.00 Bacterial conjunctivitis Delete" at bounding box center [300, 93] width 355 height 25
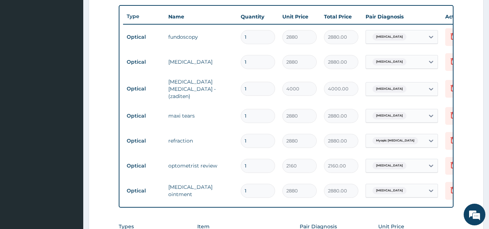
scroll to position [414, 0]
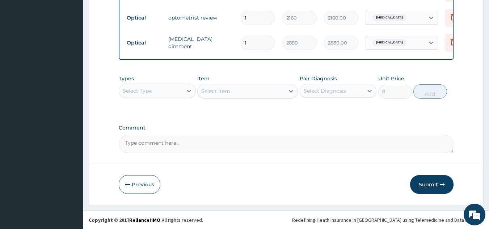
click at [431, 182] on button "Submit" at bounding box center [431, 184] width 43 height 19
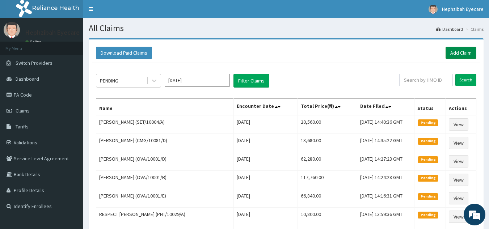
click at [461, 54] on link "Add Claim" at bounding box center [461, 53] width 31 height 12
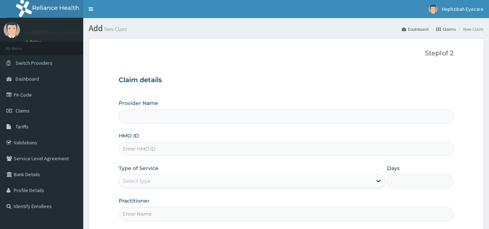
type input "HEPHZIBAH EYE CARE- SURULERE"
click at [192, 146] on input "HMO ID" at bounding box center [286, 149] width 335 height 14
type input "PWC/10284/A"
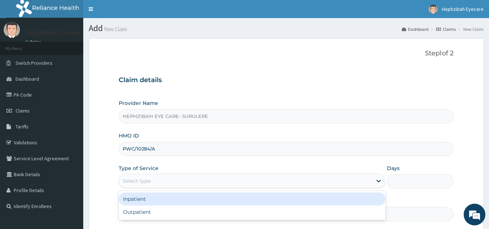
click at [186, 187] on div "Select type" at bounding box center [252, 181] width 267 height 14
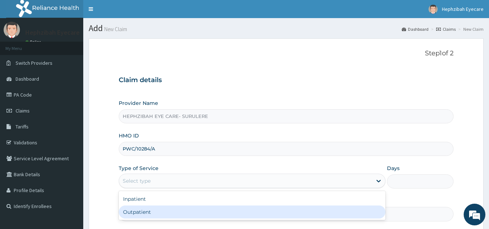
click at [151, 208] on div "Outpatient" at bounding box center [252, 212] width 267 height 13
type input "1"
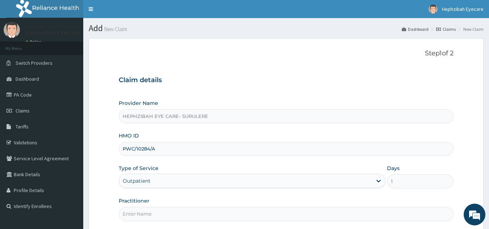
click at [165, 211] on input "Practitioner" at bounding box center [286, 214] width 335 height 14
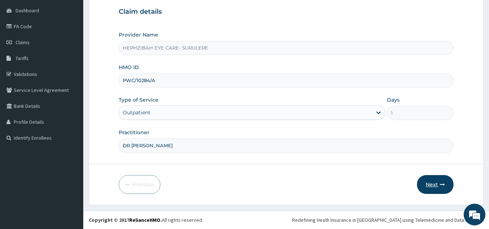
type input "DR [PERSON_NAME]"
click at [434, 185] on button "Next" at bounding box center [435, 184] width 37 height 19
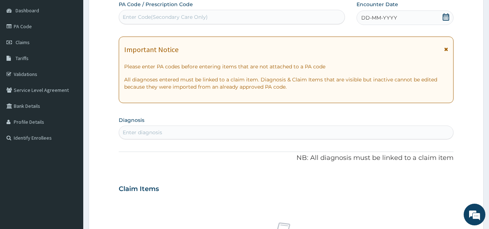
click at [255, 18] on div "Enter Code(Secondary Care Only)" at bounding box center [232, 17] width 226 height 12
type input "PA/0CE12D"
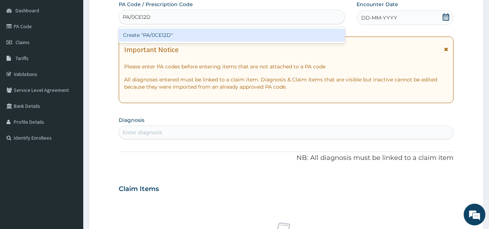
click at [243, 38] on div "Create "PA/0CE12D"" at bounding box center [232, 35] width 227 height 13
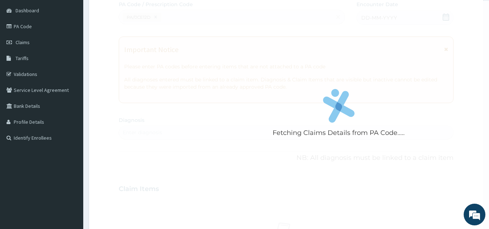
click at [487, 16] on div "Fetching Claims Details from PA Code....." at bounding box center [339, 115] width 440 height 229
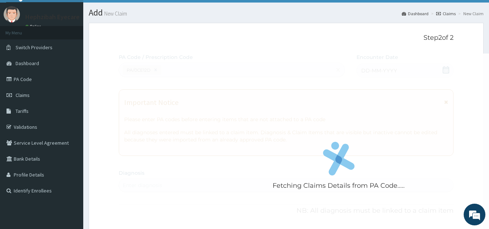
scroll to position [0, 0]
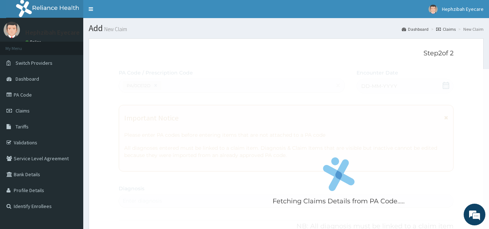
click at [411, 29] on link "Dashboard" at bounding box center [415, 29] width 27 height 6
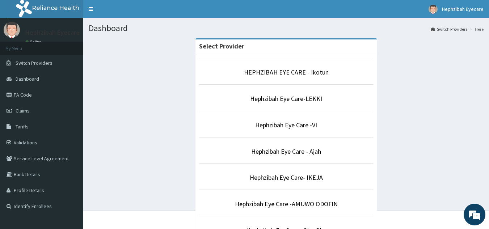
scroll to position [200, 0]
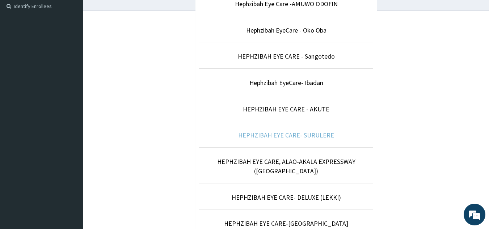
click at [308, 138] on link "HEPHZIBAH EYE CARE- SURULERE" at bounding box center [286, 135] width 96 height 8
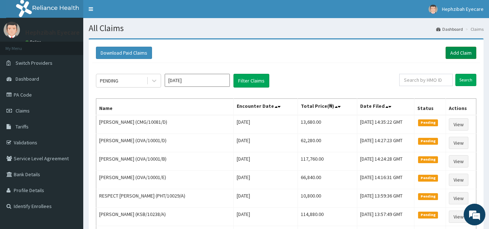
click at [462, 51] on link "Add Claim" at bounding box center [461, 53] width 31 height 12
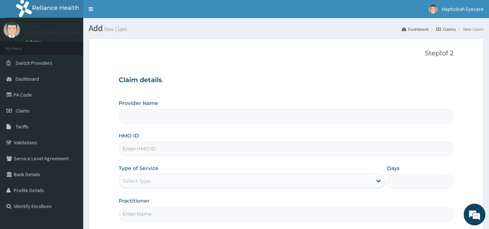
type input "HEPHZIBAH EYE CARE- SURULERE"
click at [283, 142] on input "HMO ID" at bounding box center [286, 149] width 335 height 14
type input "PWC/10284/A"
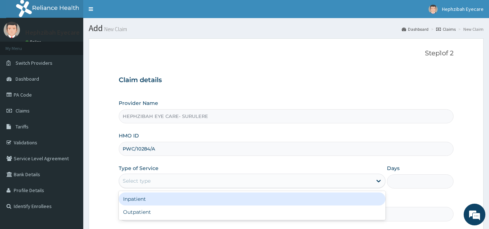
click at [253, 180] on div "Select type" at bounding box center [245, 181] width 253 height 12
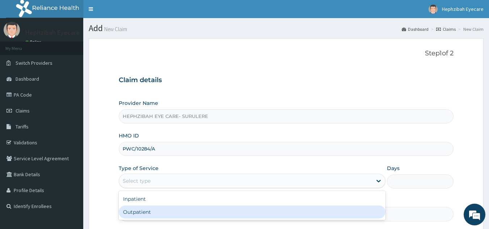
click at [205, 210] on div "Outpatient" at bounding box center [252, 212] width 267 height 13
type input "1"
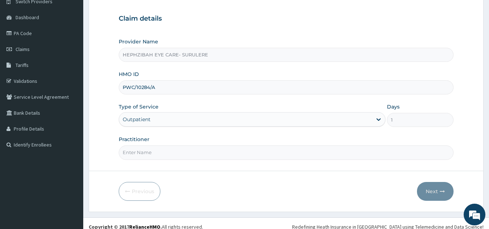
scroll to position [68, 0]
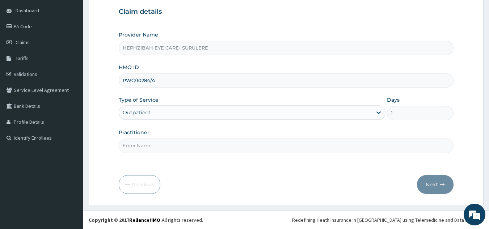
click at [320, 145] on input "Practitioner" at bounding box center [286, 146] width 335 height 14
type input "DR DABERECHI"
click at [438, 186] on button "Next" at bounding box center [435, 184] width 37 height 19
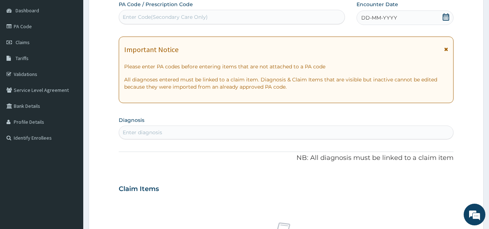
click at [265, 18] on div "Enter Code(Secondary Care Only)" at bounding box center [232, 17] width 226 height 12
type input "PA/0CE12D"
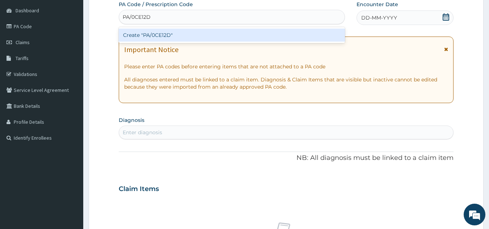
click at [244, 34] on div "Create "PA/0CE12D"" at bounding box center [232, 35] width 227 height 13
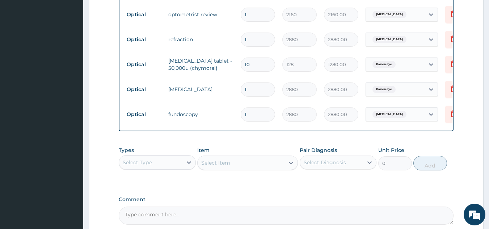
scroll to position [389, 0]
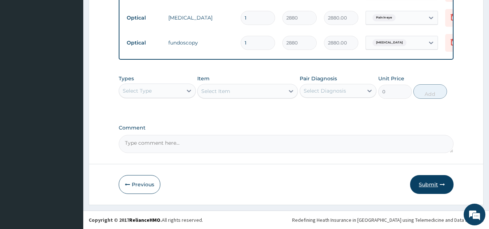
click at [437, 186] on button "Submit" at bounding box center [431, 184] width 43 height 19
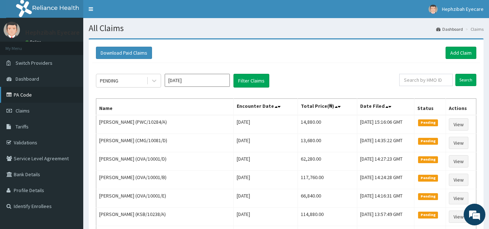
click at [36, 92] on link "PA Code" at bounding box center [41, 95] width 83 height 16
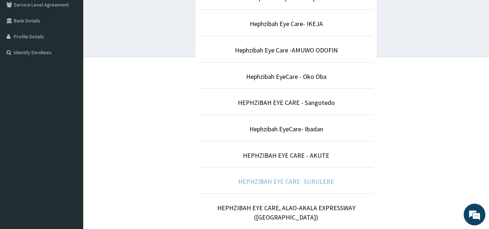
click at [316, 181] on link "HEPHZIBAH EYE CARE- SURULERE" at bounding box center [286, 181] width 96 height 8
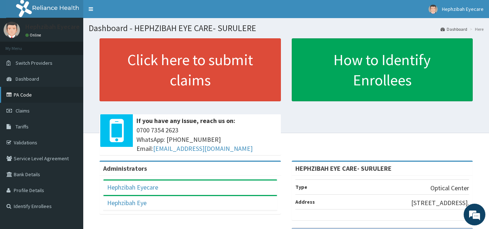
click at [81, 94] on link "PA Code" at bounding box center [41, 95] width 83 height 16
